Goal: Task Accomplishment & Management: Manage account settings

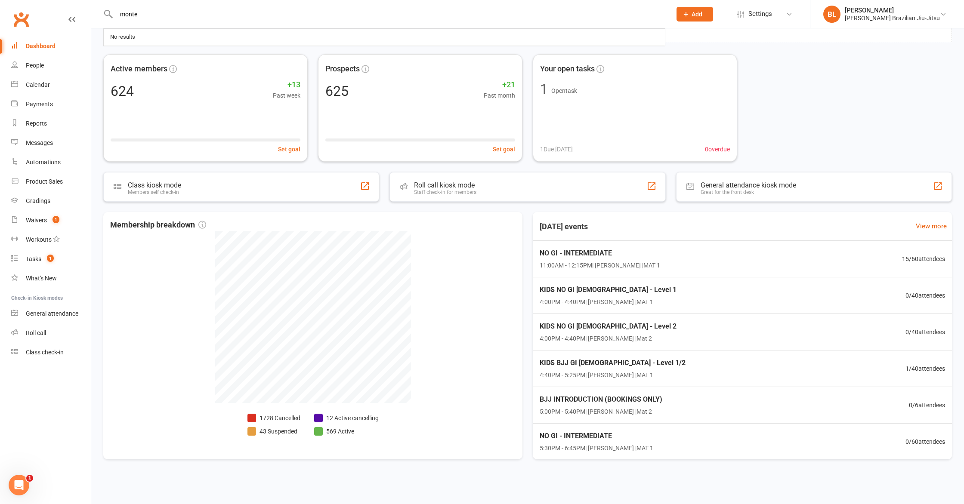
type input "monte"
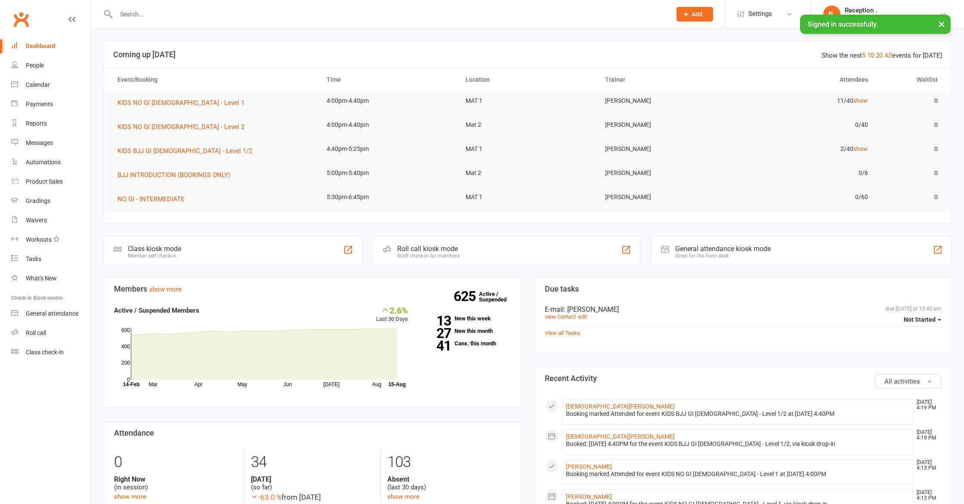
click at [136, 16] on input "text" at bounding box center [390, 14] width 552 height 12
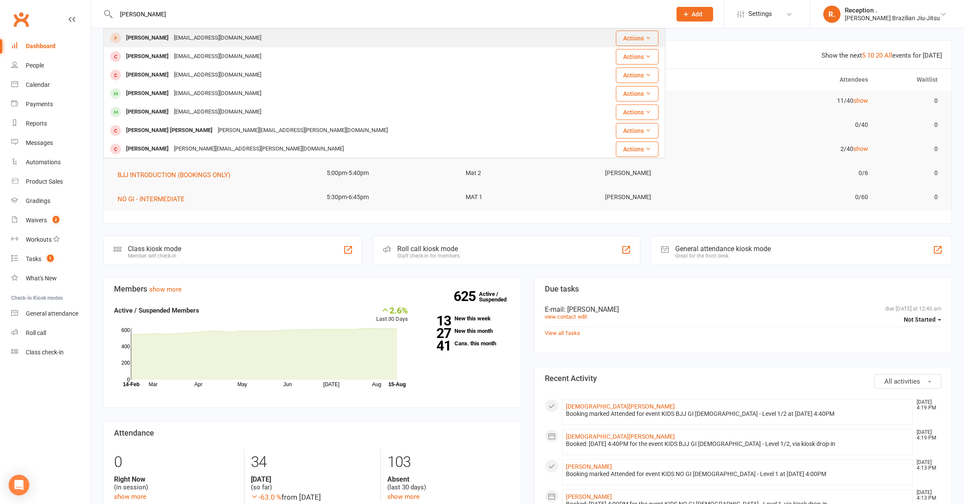
type input "monty"
click at [143, 34] on div "Monty Yuille" at bounding box center [148, 38] width 48 height 12
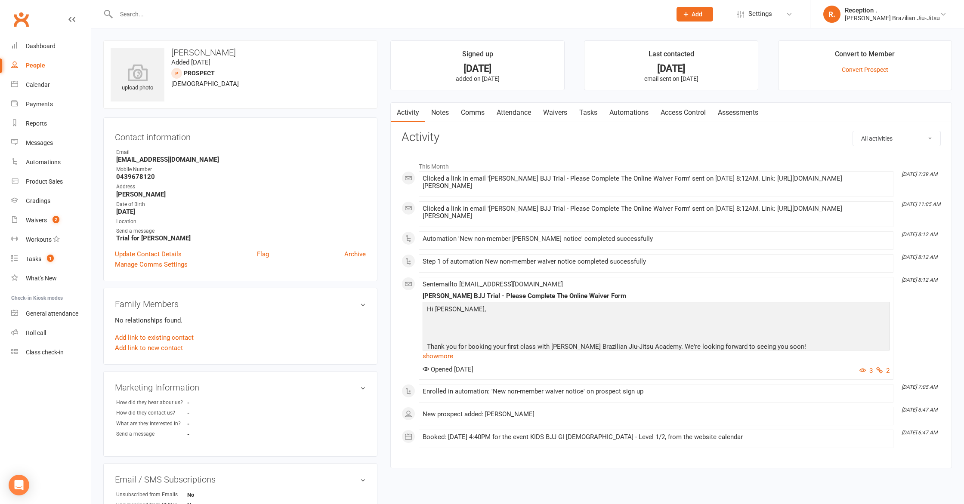
click at [196, 12] on input "text" at bounding box center [390, 14] width 552 height 12
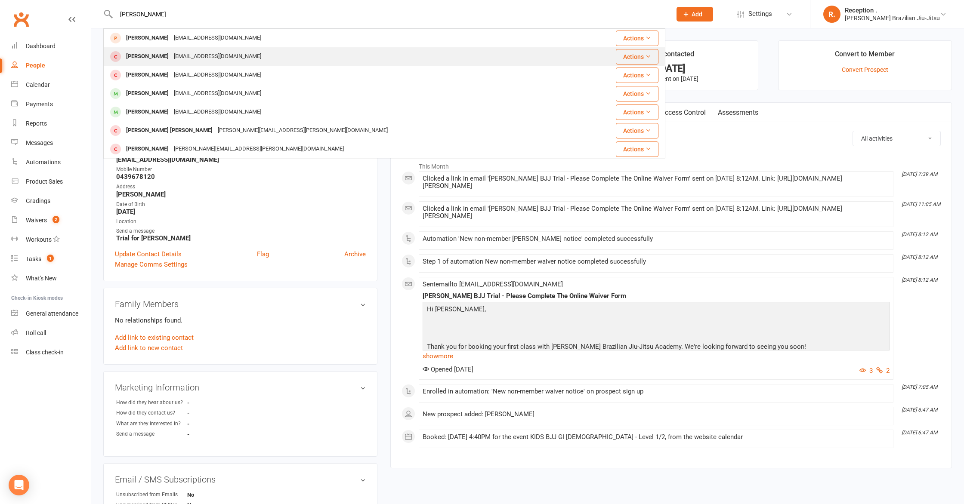
type input "monty"
click at [223, 56] on div "beccayuille@gmail.com" at bounding box center [217, 56] width 93 height 12
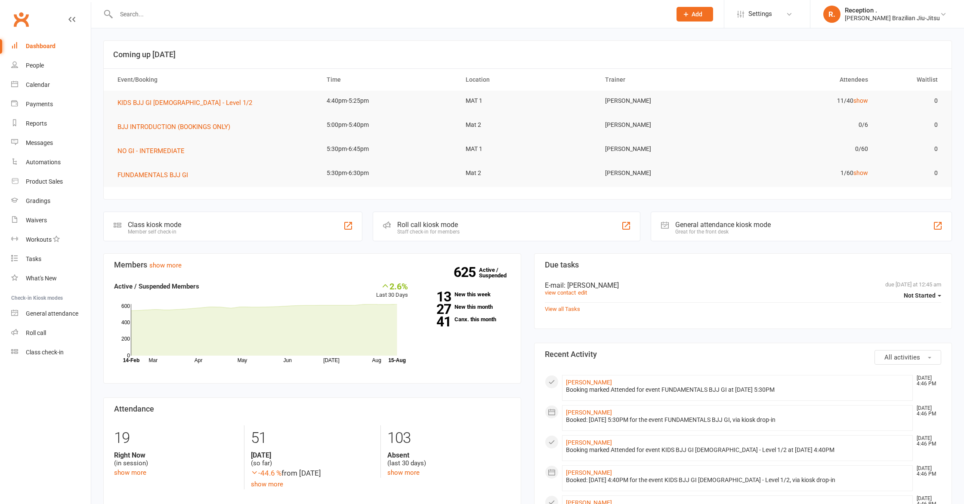
click at [172, 17] on input "text" at bounding box center [390, 14] width 552 height 12
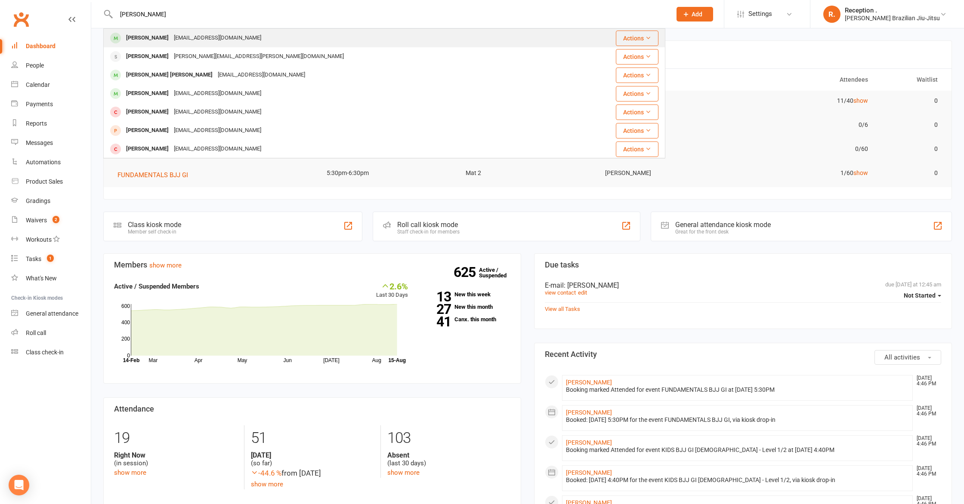
type input "[PERSON_NAME]"
click at [181, 39] on div "[EMAIL_ADDRESS][DOMAIN_NAME]" at bounding box center [217, 38] width 93 height 12
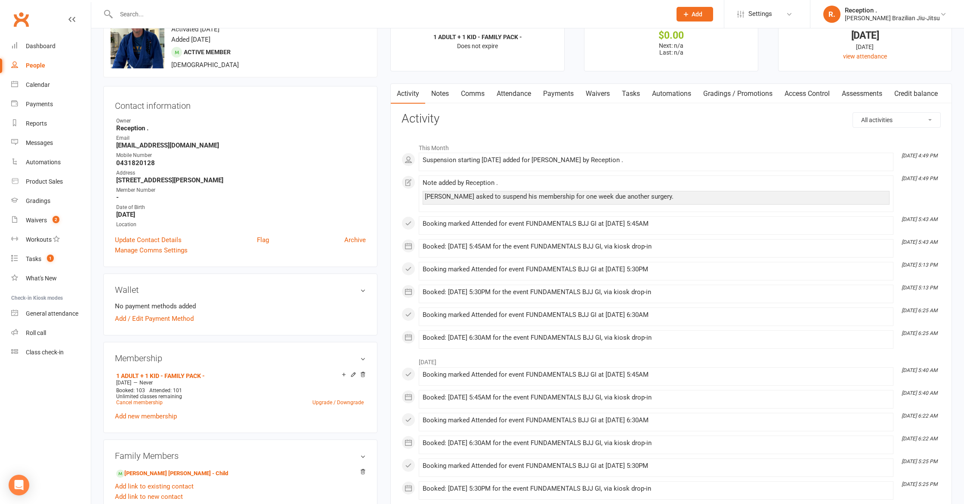
scroll to position [42, 0]
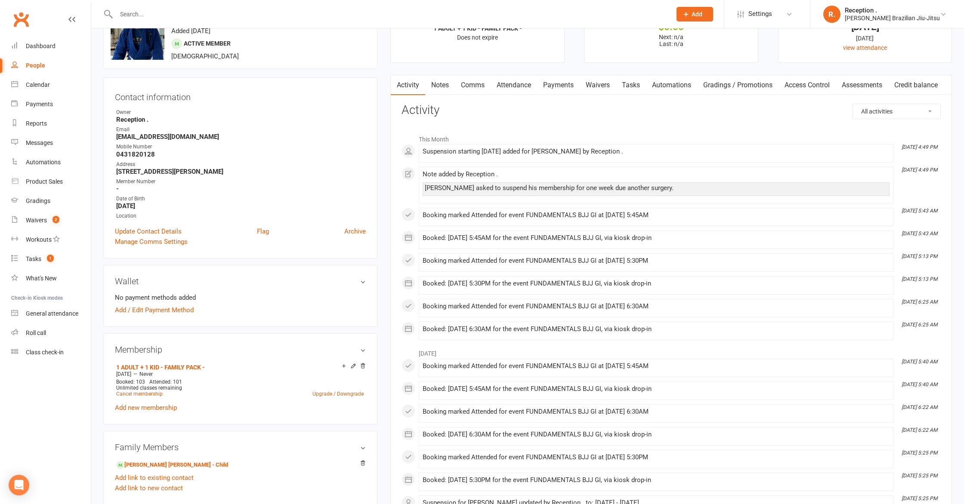
click at [552, 91] on link "Payments" at bounding box center [558, 85] width 43 height 20
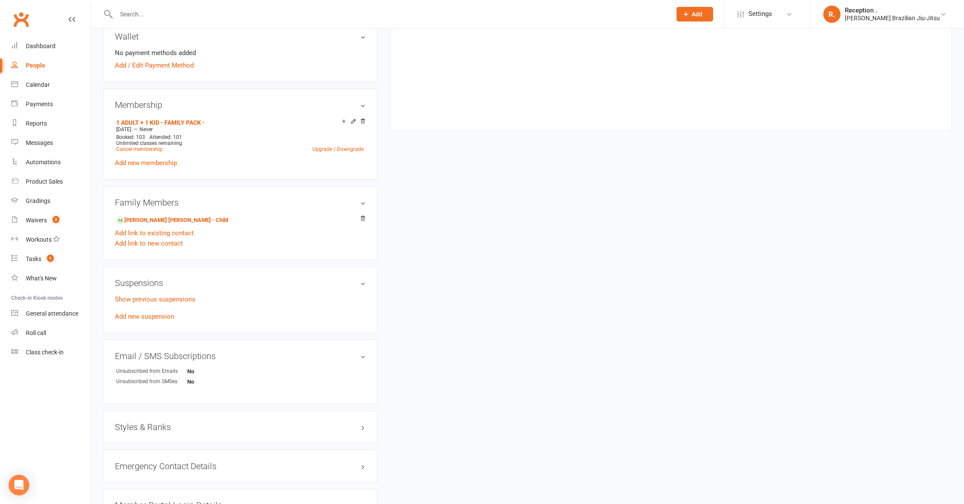
scroll to position [291, 0]
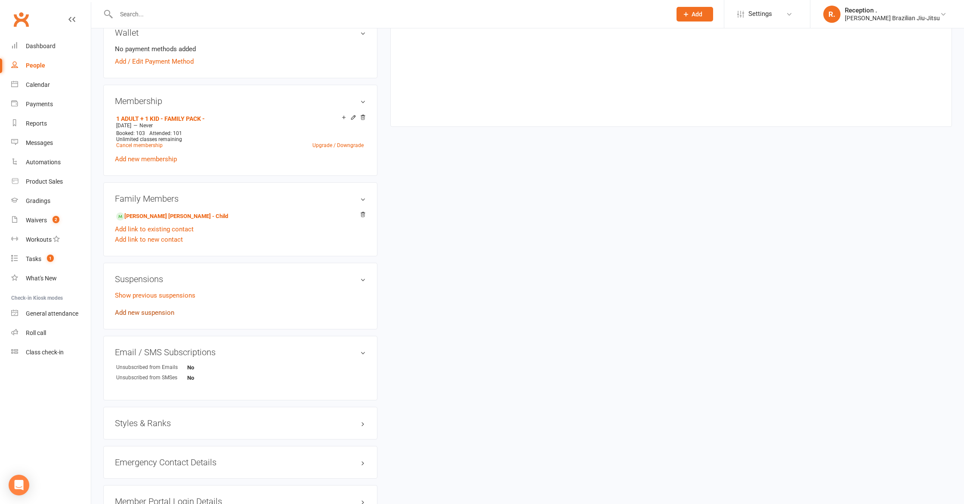
click at [148, 312] on link "Add new suspension" at bounding box center [144, 313] width 59 height 8
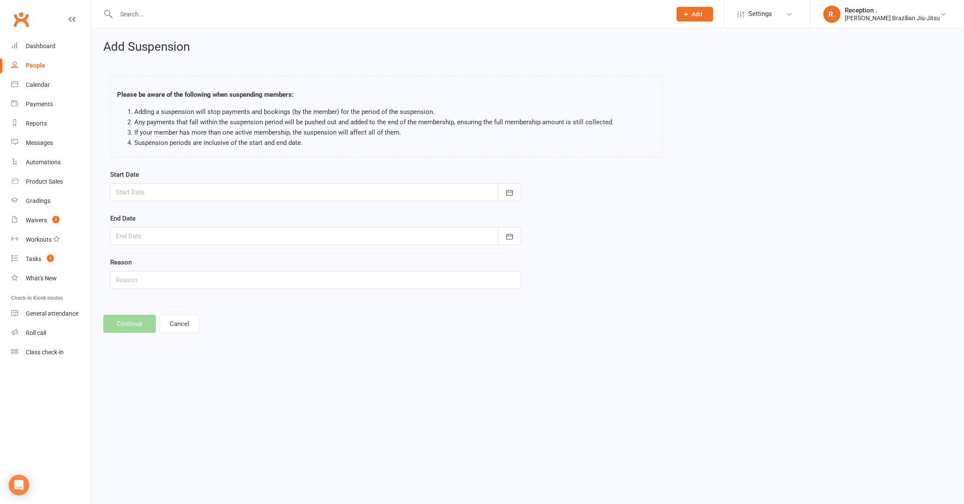
click at [192, 195] on div at bounding box center [315, 192] width 411 height 18
click at [244, 279] on button "15" at bounding box center [240, 279] width 18 height 15
type input "[DATE]"
click at [182, 231] on div at bounding box center [315, 236] width 411 height 18
drag, startPoint x: 242, startPoint y: 335, endPoint x: 250, endPoint y: 331, distance: 8.9
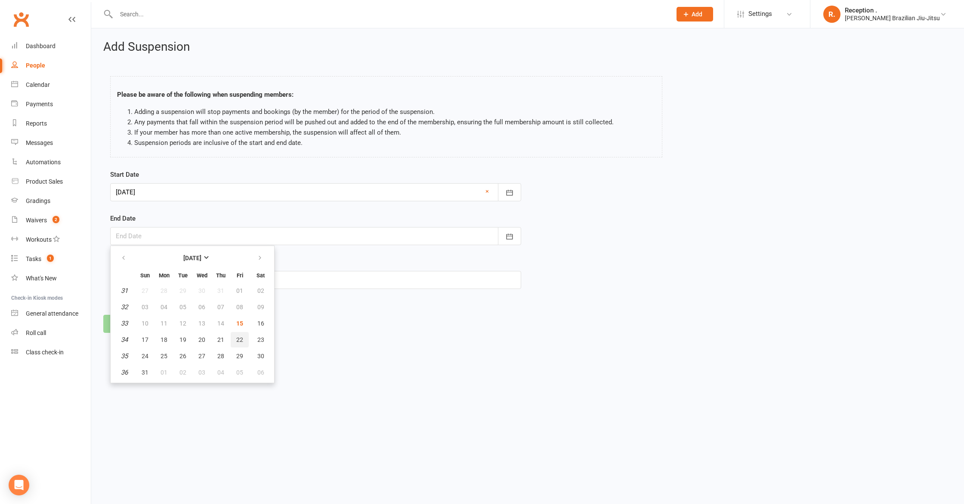
click at [242, 335] on button "22" at bounding box center [240, 339] width 18 height 15
type input "[DATE]"
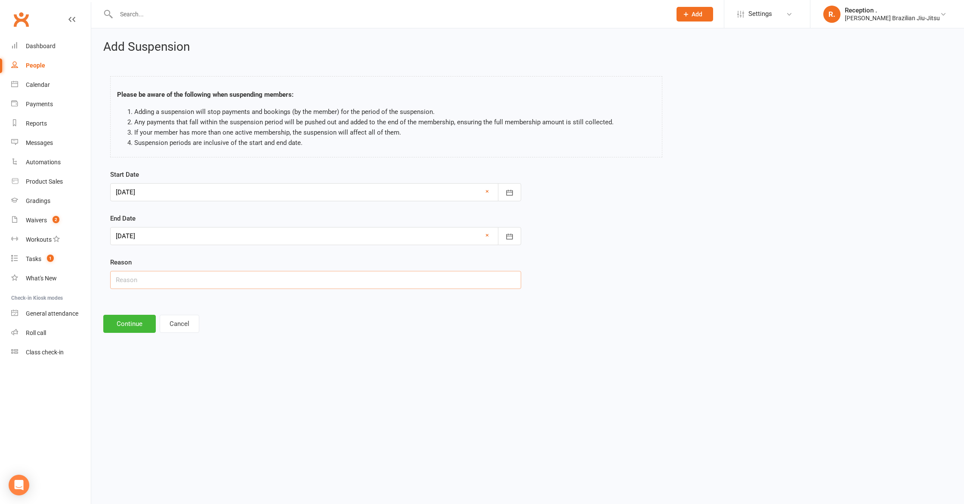
click at [186, 282] on input "text" at bounding box center [315, 280] width 411 height 18
type input "Surgery"
click at [129, 322] on button "Continue" at bounding box center [129, 324] width 53 height 18
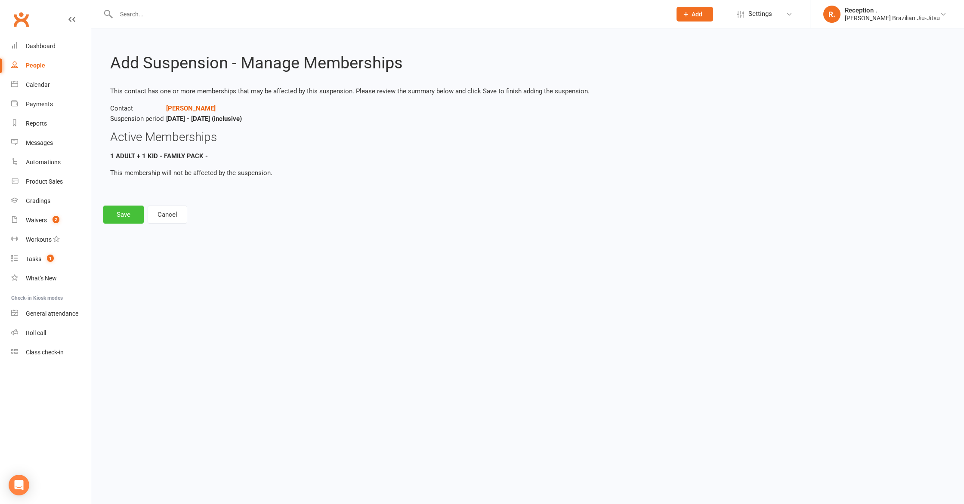
click at [121, 215] on button "Save" at bounding box center [123, 215] width 40 height 18
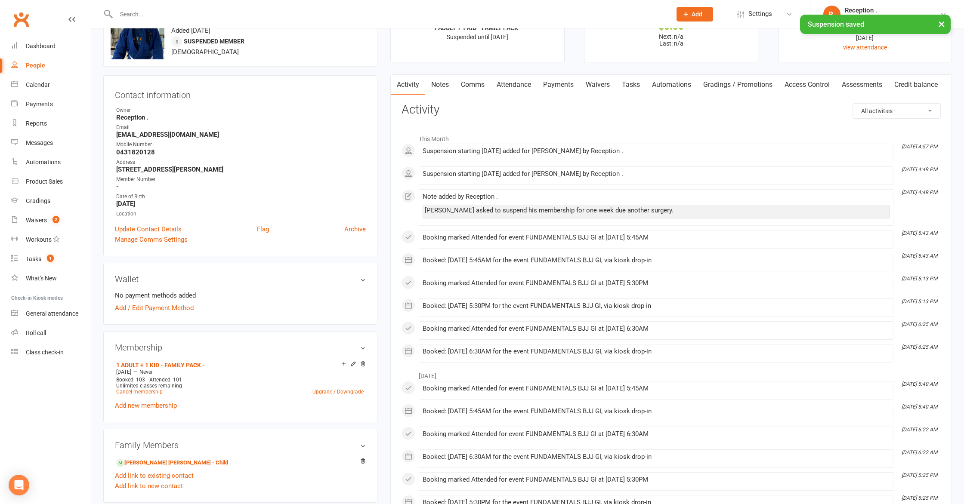
scroll to position [59, 0]
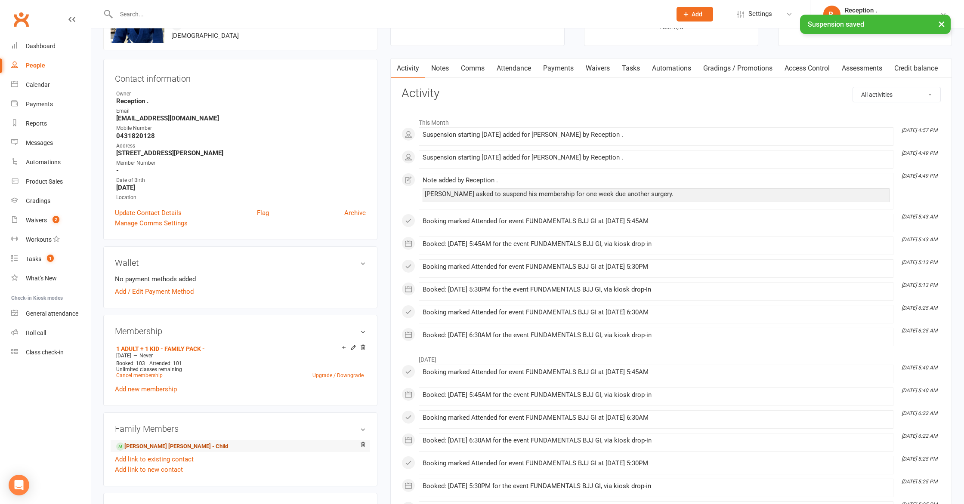
click at [153, 446] on link "[PERSON_NAME] [PERSON_NAME] - Child" at bounding box center [172, 446] width 112 height 9
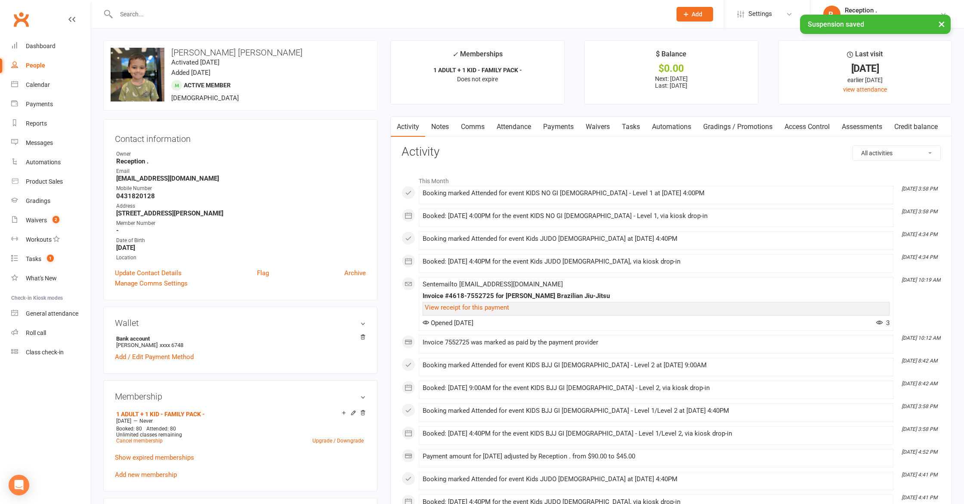
click at [568, 124] on link "Payments" at bounding box center [558, 127] width 43 height 20
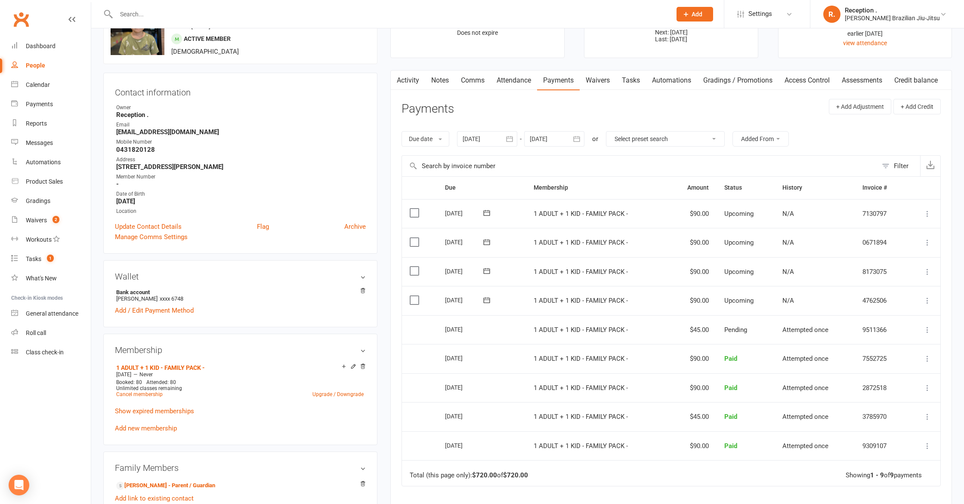
scroll to position [47, 0]
click at [931, 300] on icon at bounding box center [927, 300] width 9 height 9
click at [878, 388] on link "Change amount" at bounding box center [882, 385] width 102 height 17
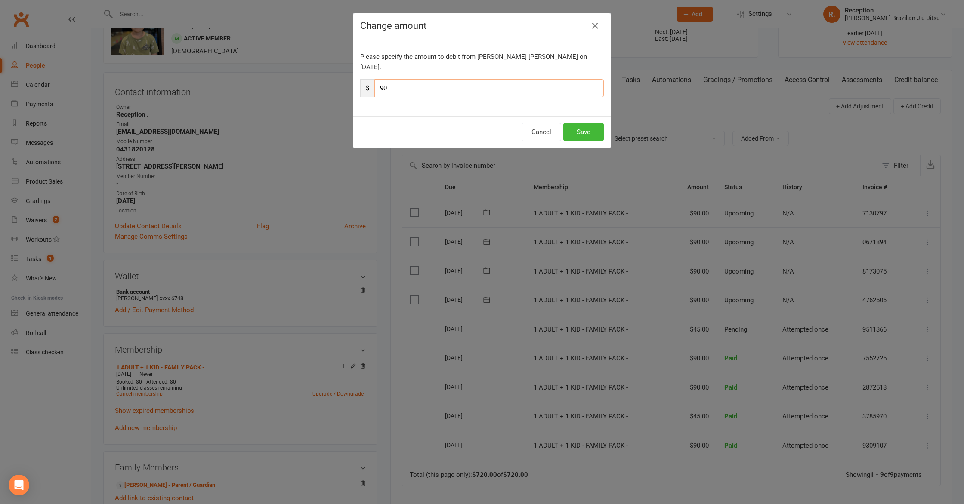
click at [459, 79] on input "90" at bounding box center [488, 88] width 229 height 18
type input "9"
type input "45"
click at [596, 125] on button "Save" at bounding box center [583, 132] width 40 height 18
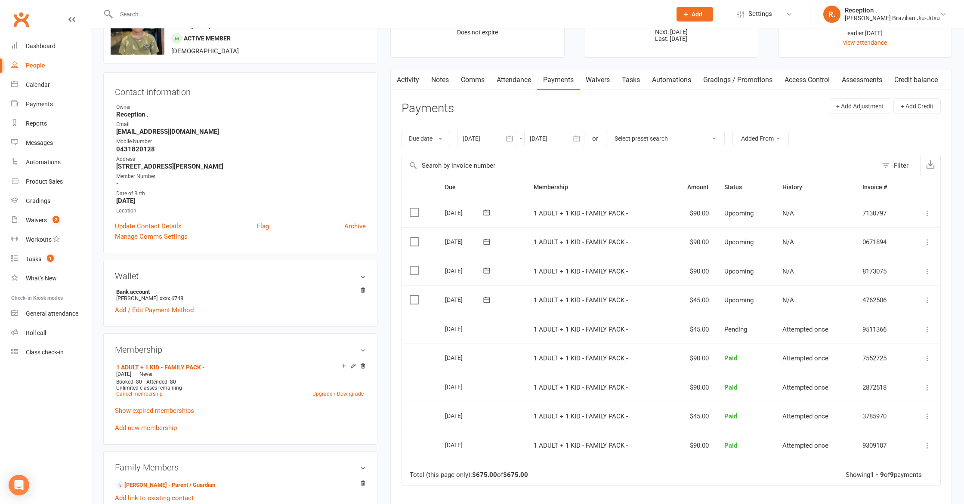
scroll to position [0, 0]
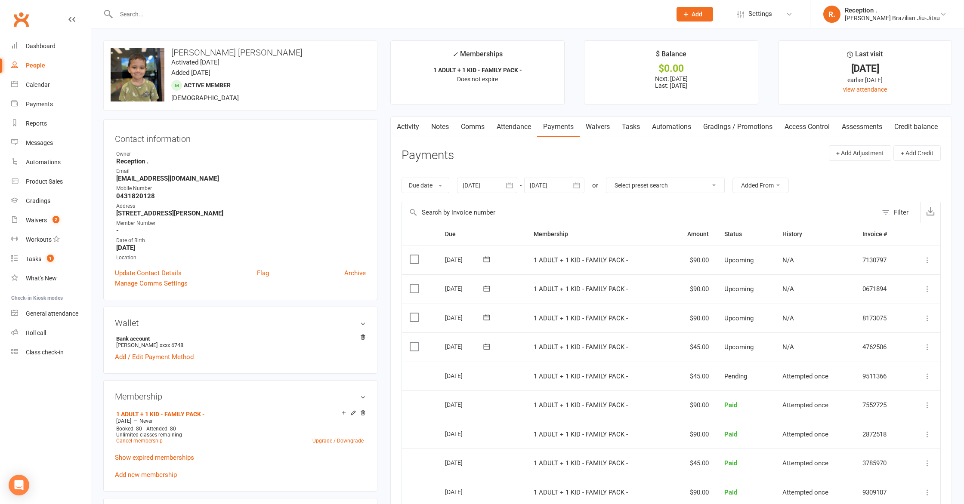
click at [164, 178] on strong "[EMAIL_ADDRESS][DOMAIN_NAME]" at bounding box center [241, 179] width 250 height 8
copy render-form-field "[EMAIL_ADDRESS][DOMAIN_NAME]"
click at [204, 11] on input "text" at bounding box center [390, 14] width 552 height 12
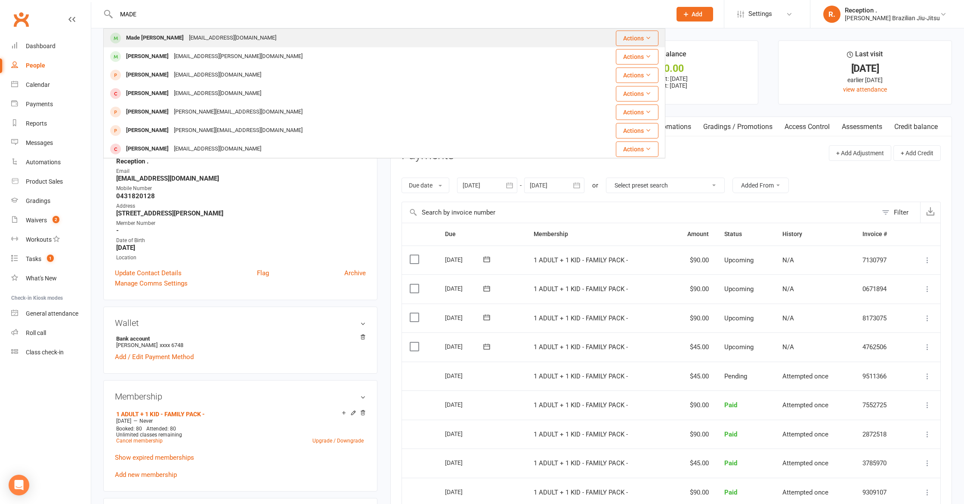
type input "MADE"
click at [201, 39] on div "[EMAIL_ADDRESS][DOMAIN_NAME]" at bounding box center [232, 38] width 93 height 12
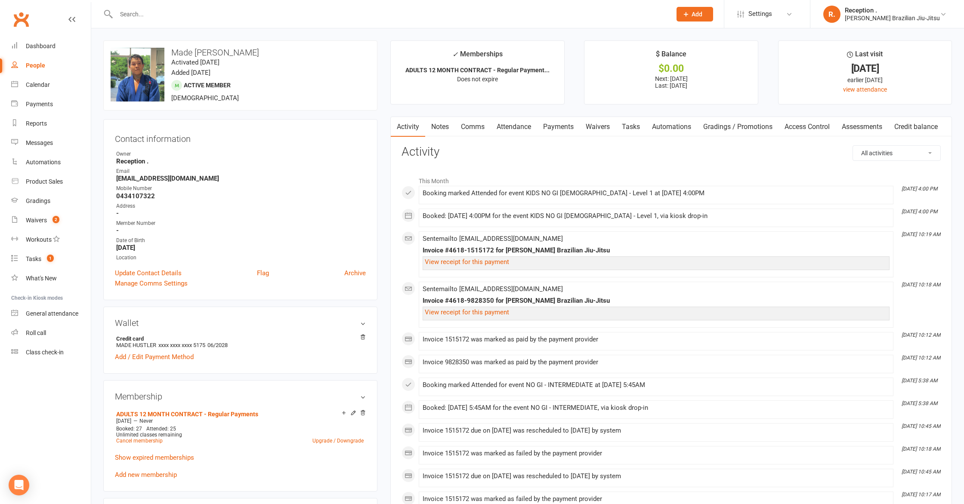
drag, startPoint x: 264, startPoint y: 53, endPoint x: 170, endPoint y: 56, distance: 94.3
click at [170, 56] on h3 "Made [PERSON_NAME]" at bounding box center [241, 52] width 260 height 9
copy h3 "Made [PERSON_NAME]"
click at [139, 77] on icon at bounding box center [138, 68] width 22 height 19
